Goal: Find contact information: Obtain details needed to contact an individual or organization

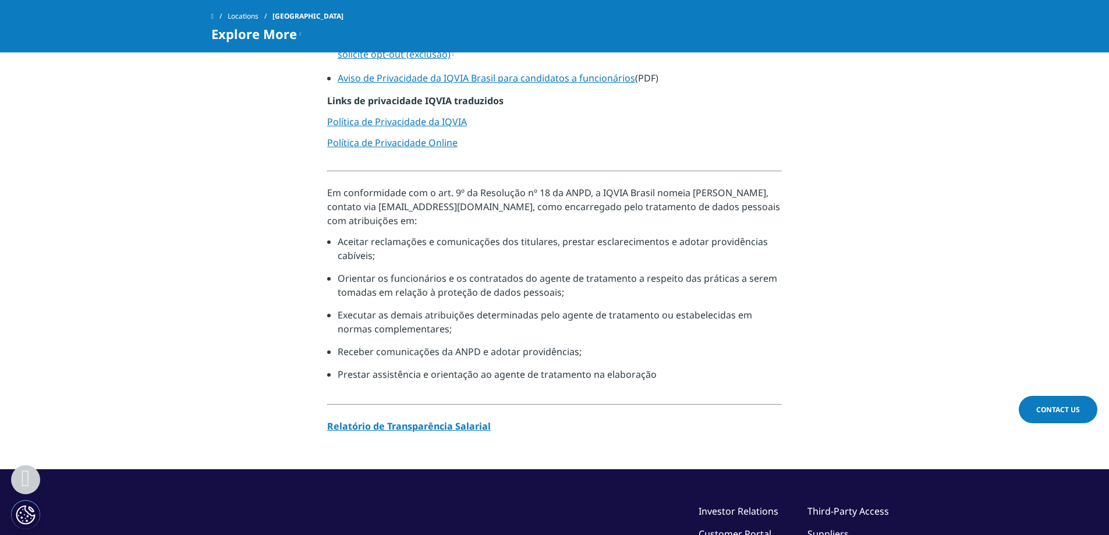
scroll to position [1120, 0]
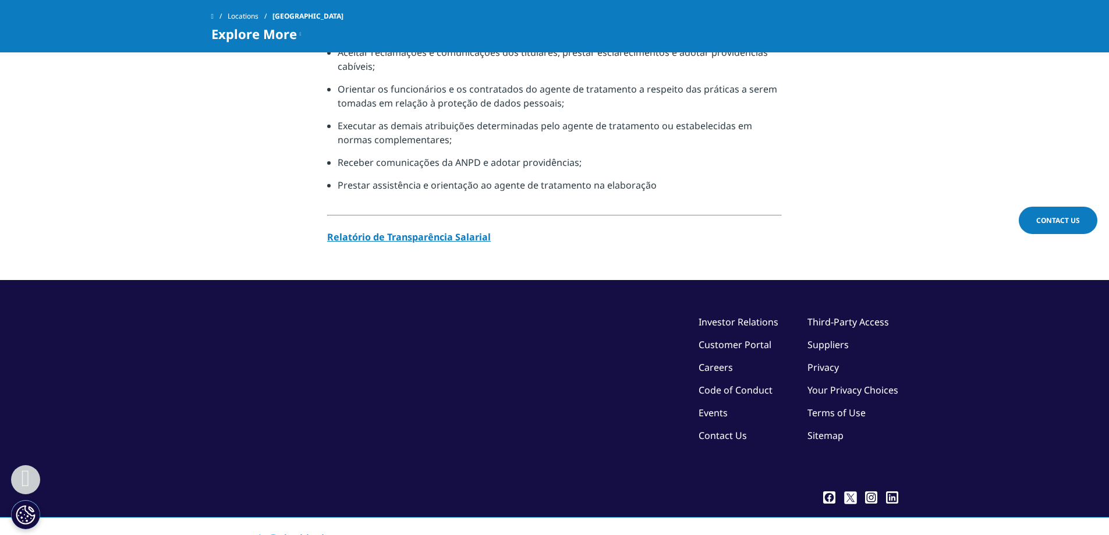
click at [716, 429] on link "Contact Us" at bounding box center [722, 435] width 48 height 13
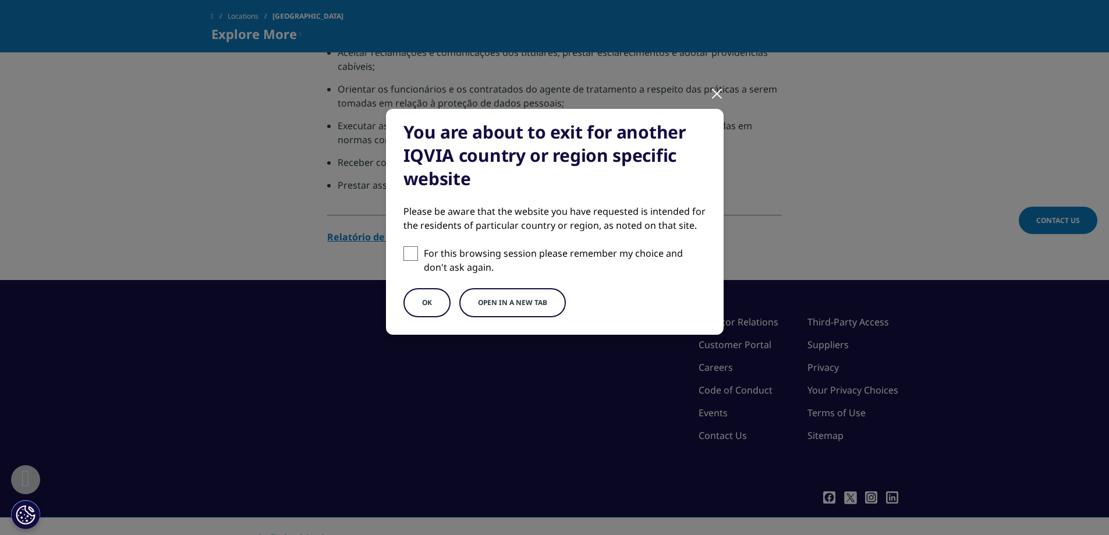
click at [440, 306] on button "OK" at bounding box center [426, 302] width 47 height 29
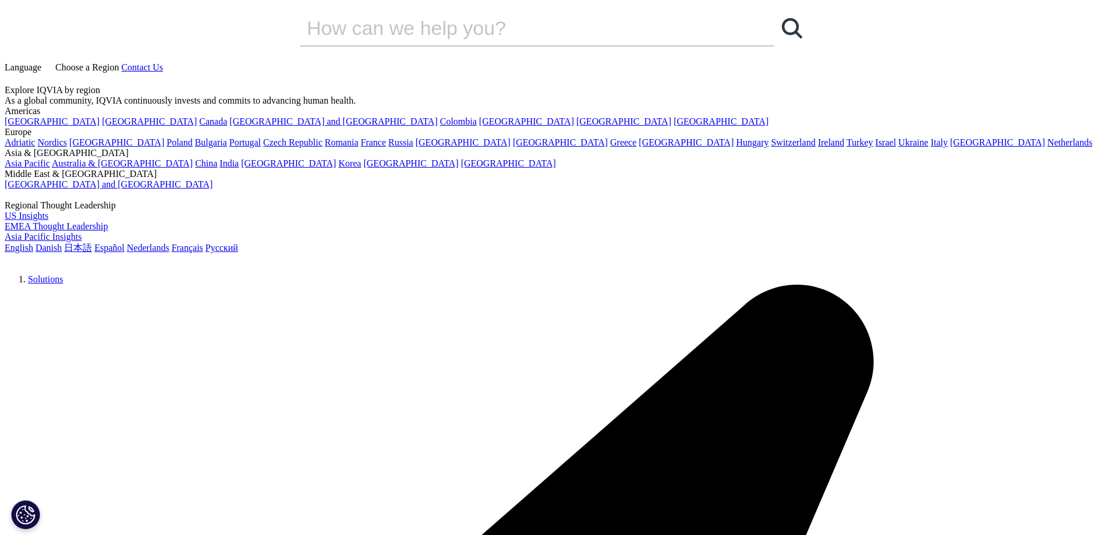
scroll to position [233, 0]
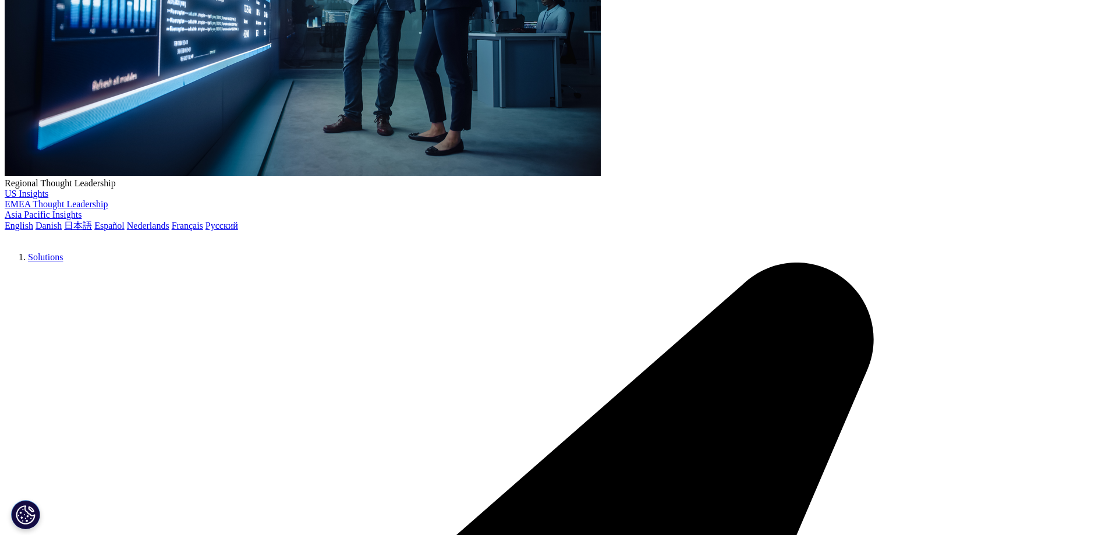
scroll to position [0, 0]
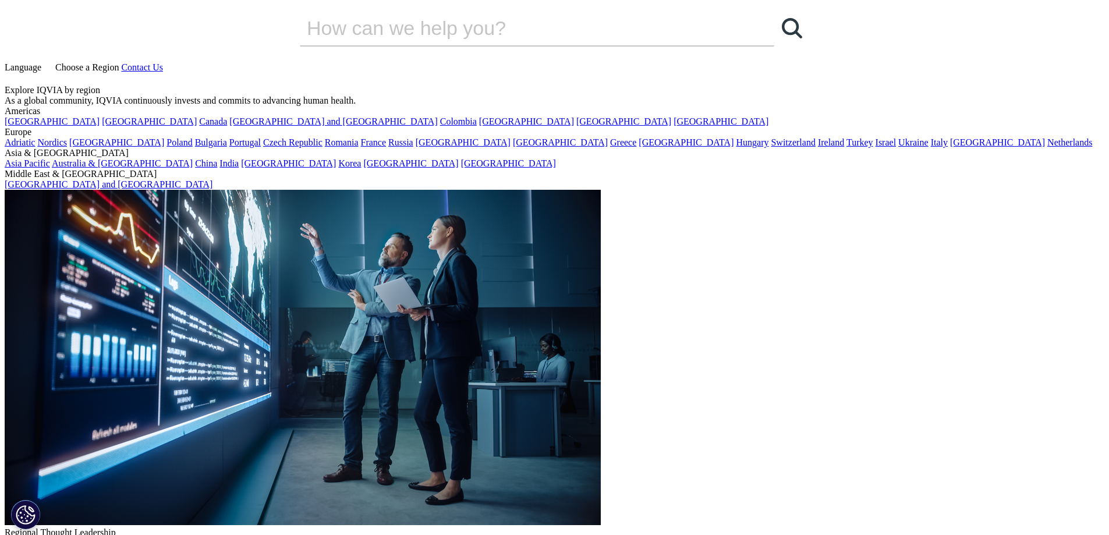
click at [121, 62] on link "Choose a Region" at bounding box center [82, 67] width 77 height 10
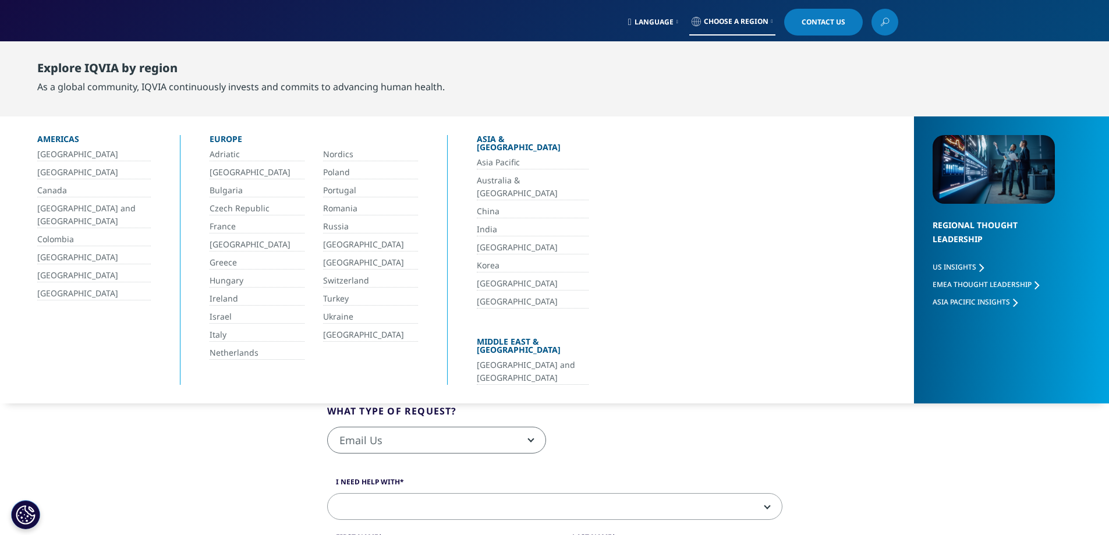
click at [44, 173] on link "Brasil" at bounding box center [93, 172] width 113 height 13
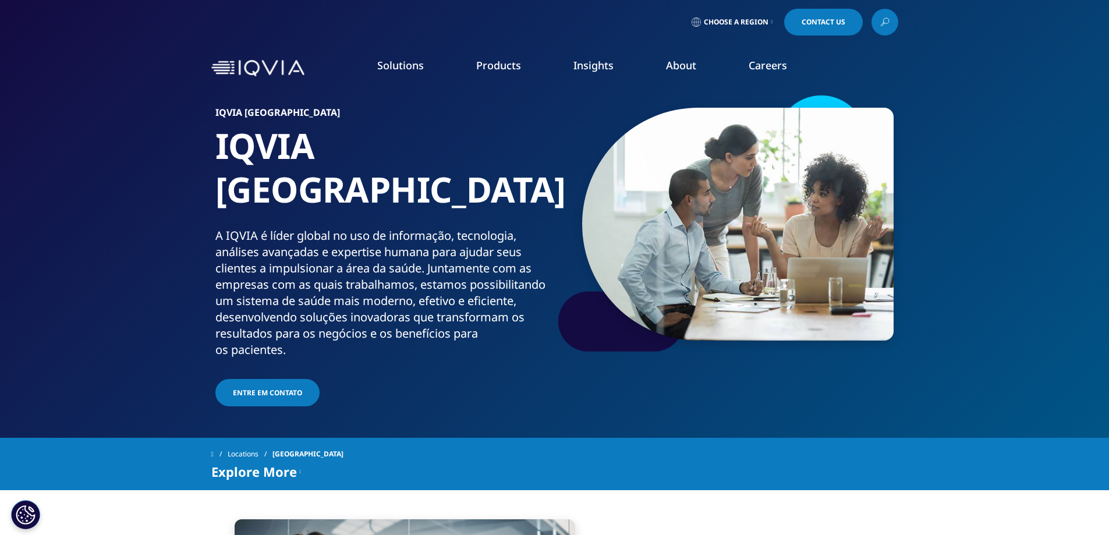
click at [258, 388] on span "Entre em contato" at bounding box center [267, 393] width 69 height 10
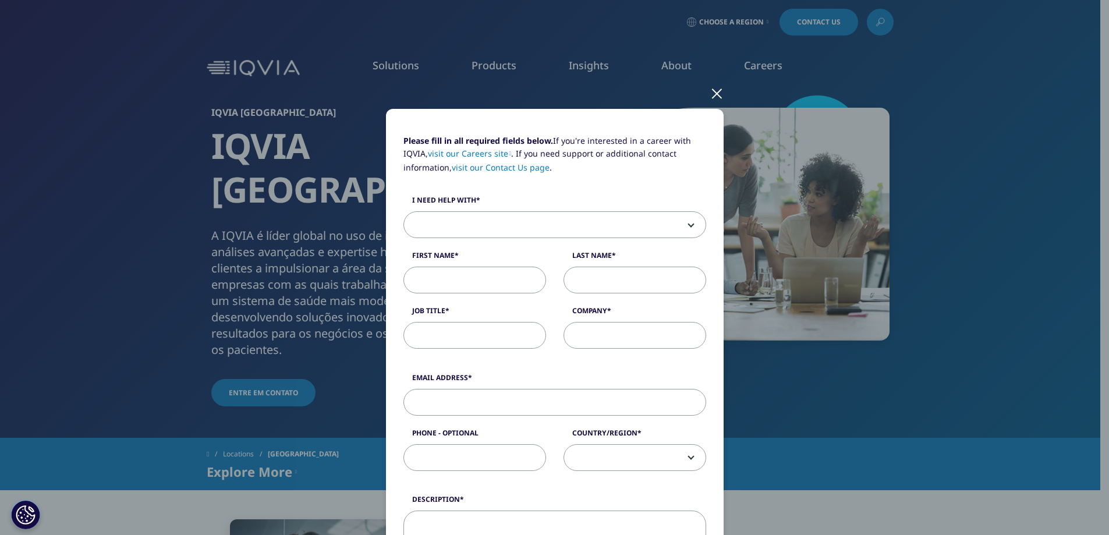
click at [630, 219] on span at bounding box center [554, 225] width 301 height 27
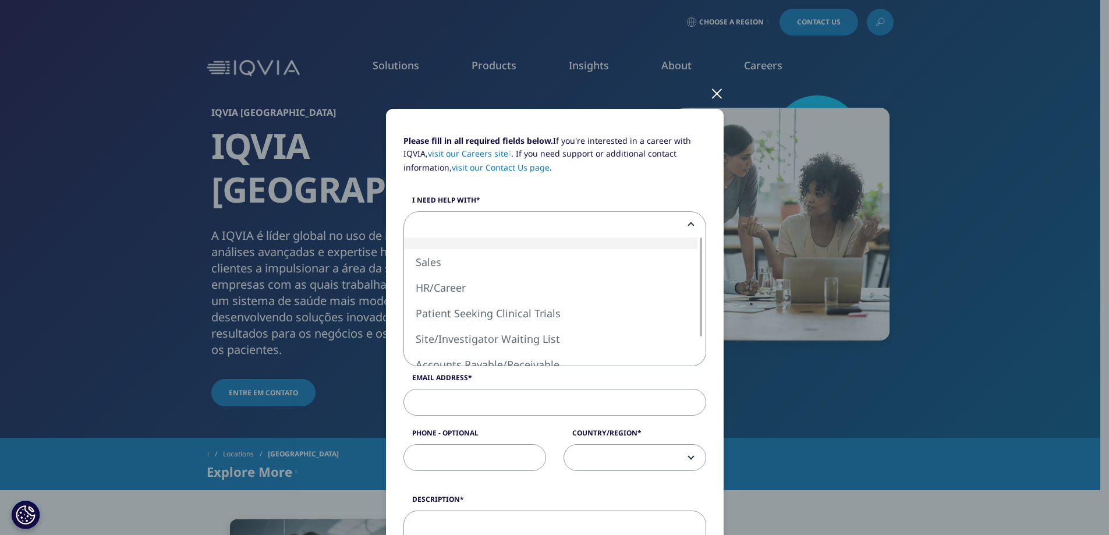
click at [495, 169] on link "visit our Contact Us page" at bounding box center [501, 167] width 98 height 11
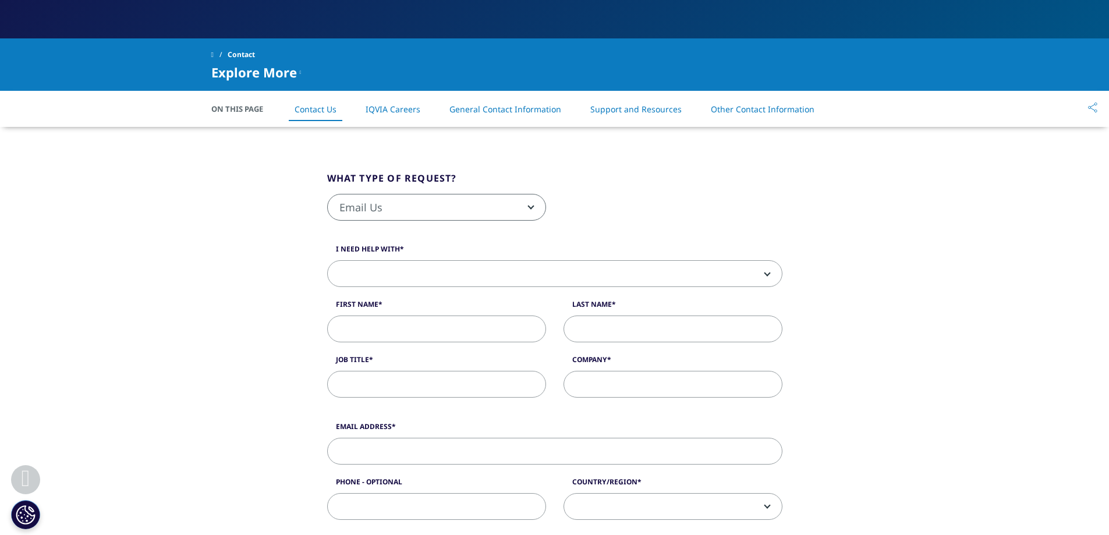
click at [527, 118] on li "General Contact Information" at bounding box center [505, 109] width 135 height 34
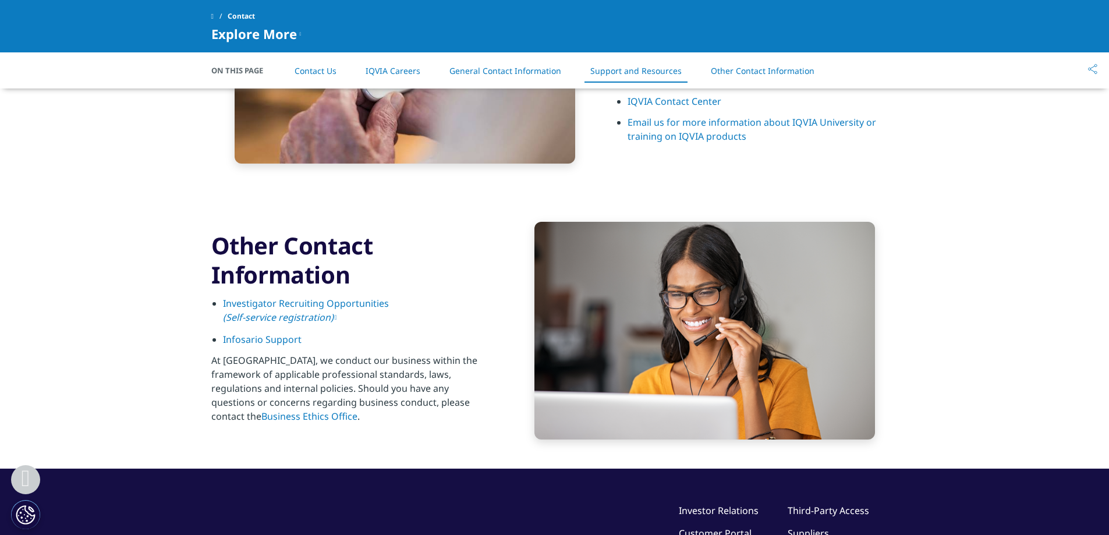
scroll to position [1191, 0]
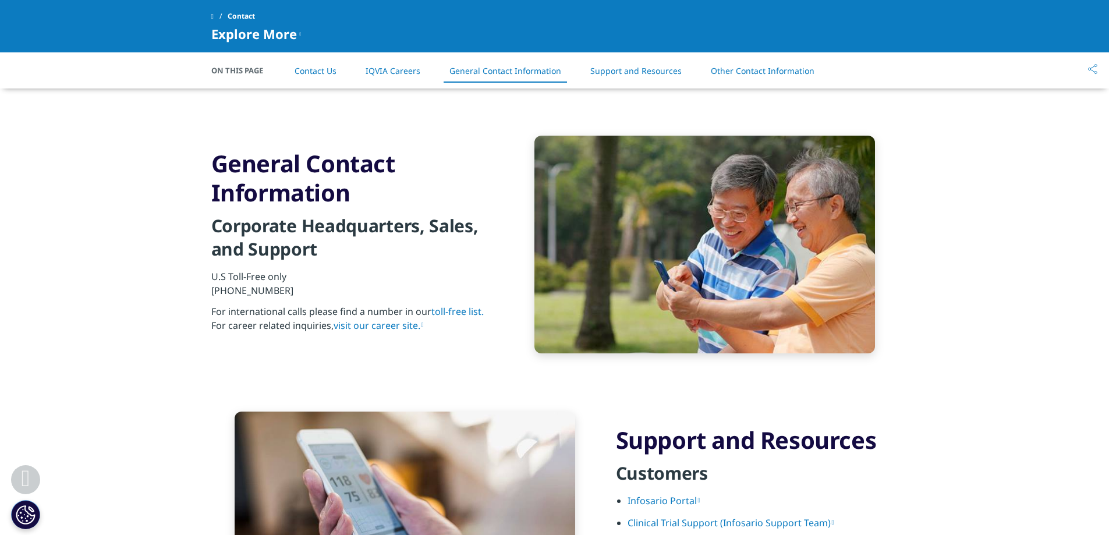
click at [332, 69] on link "Contact Us" at bounding box center [315, 70] width 42 height 11
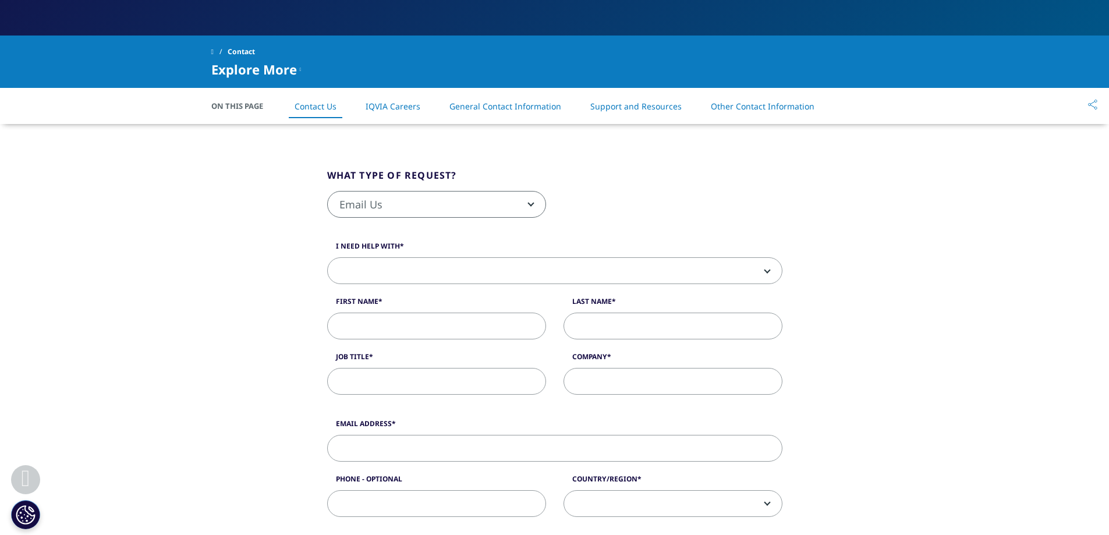
scroll to position [235, 0]
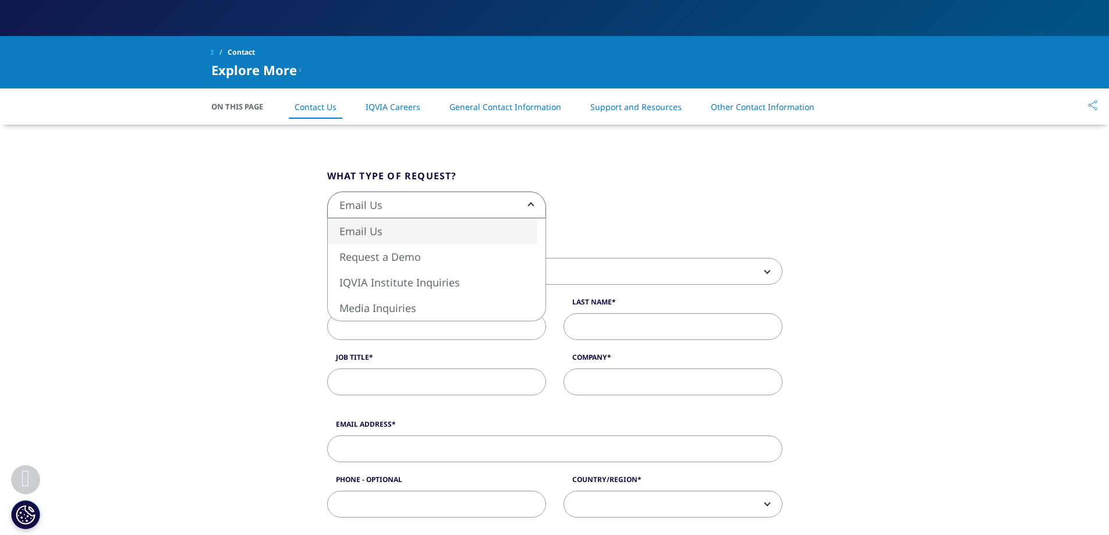
click at [431, 201] on span "Email Us" at bounding box center [437, 205] width 218 height 27
select select "https://www.iqvia.com/contact/institute"
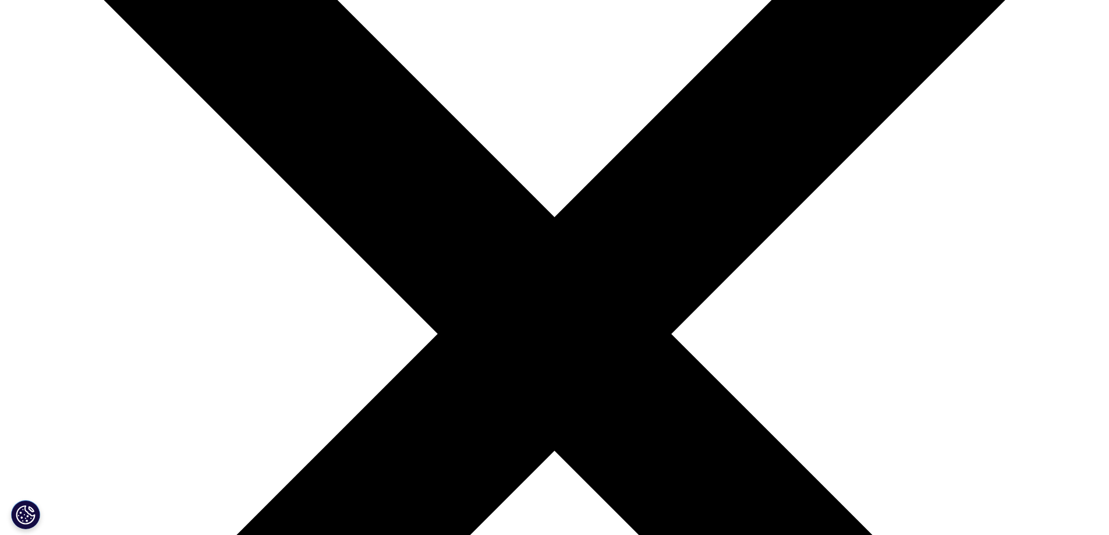
scroll to position [407, 0]
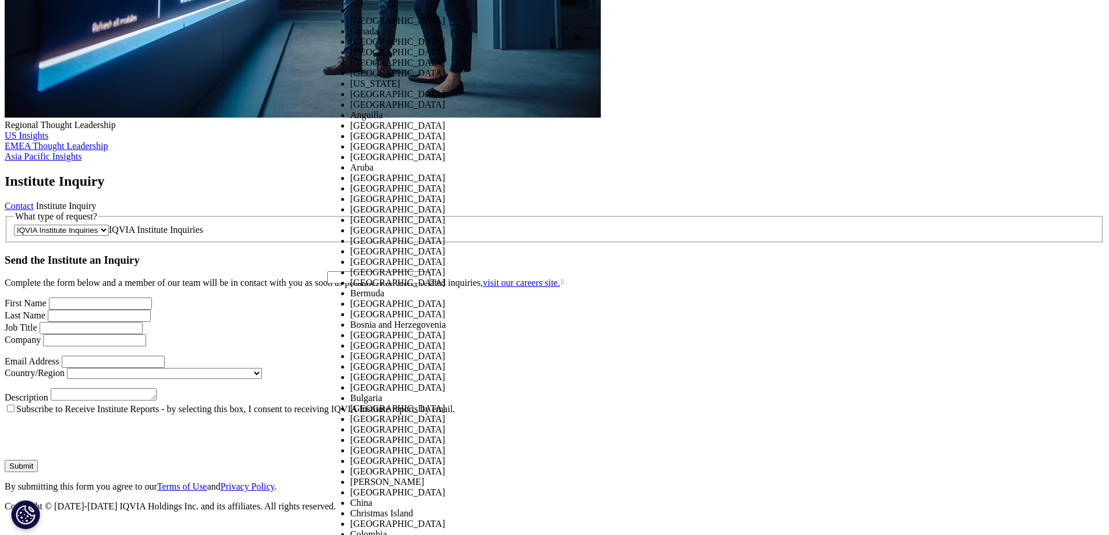
click at [147, 211] on div "What type of request? Email Us Request a Demo IQVIA Institute Inquiries Media I…" at bounding box center [554, 361] width 1099 height 300
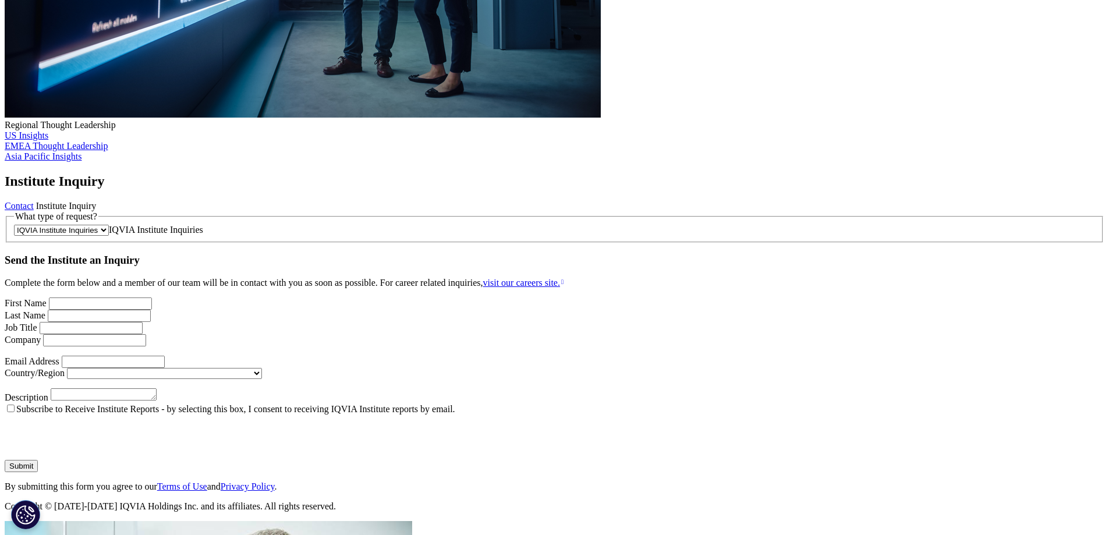
scroll to position [524, 0]
